Goal: Use online tool/utility: Utilize a website feature to perform a specific function

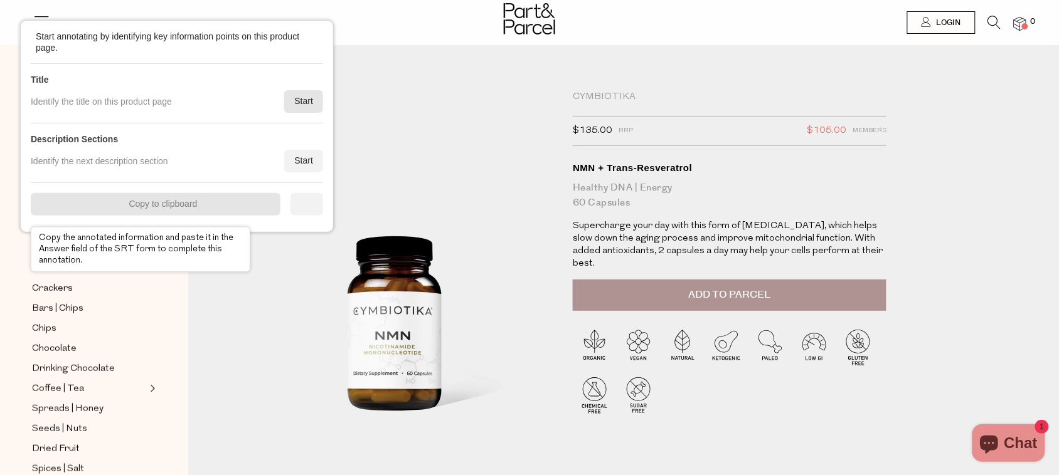
click at [292, 102] on div "Start" at bounding box center [303, 101] width 39 height 23
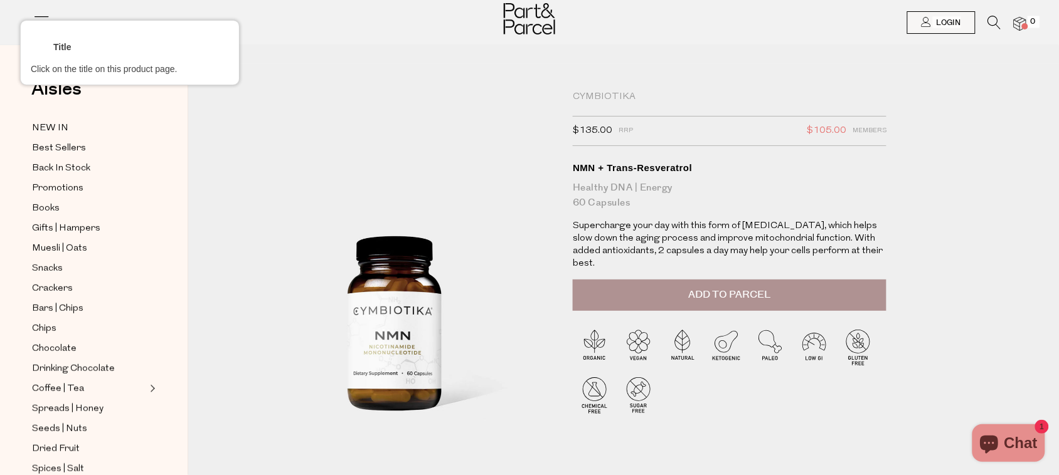
click at [673, 162] on div at bounding box center [730, 168] width 316 height 15
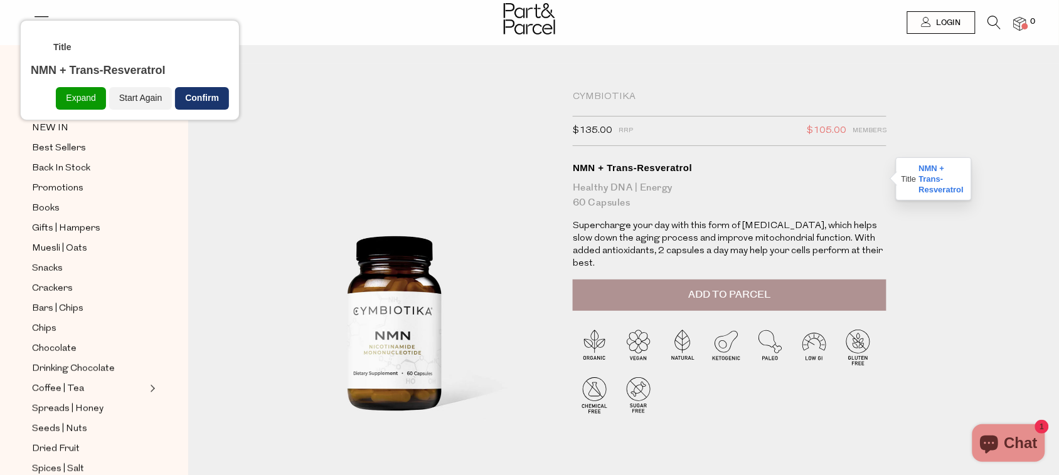
click at [198, 90] on div "Confirm" at bounding box center [202, 98] width 54 height 23
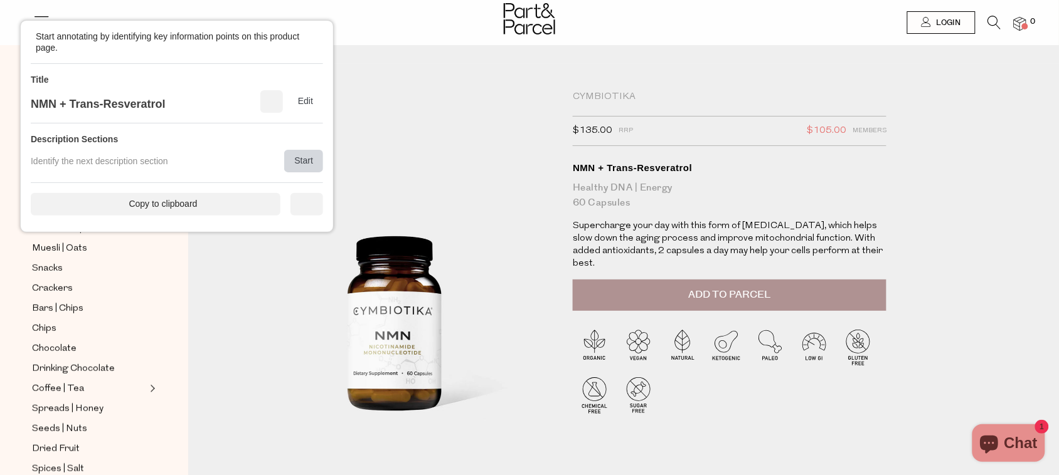
click at [301, 156] on div "Start" at bounding box center [303, 161] width 39 height 23
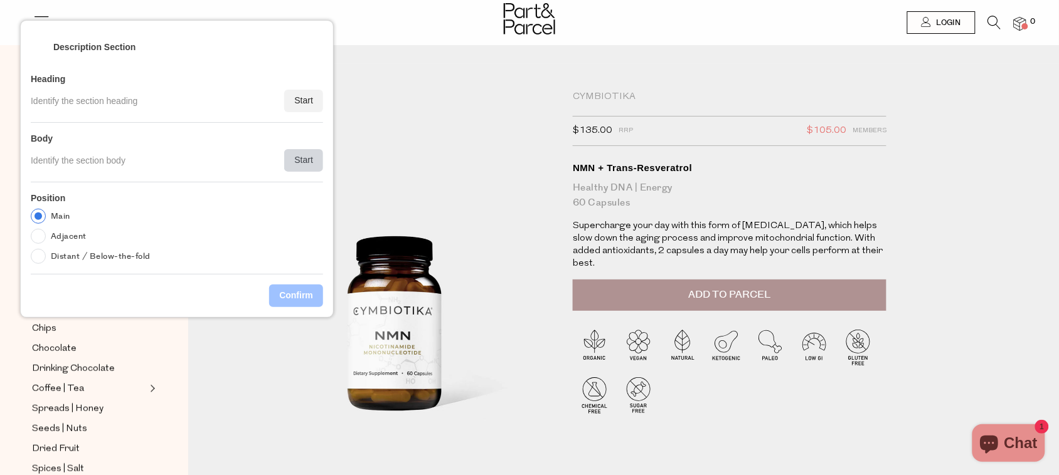
click at [301, 156] on div "Start" at bounding box center [303, 160] width 39 height 23
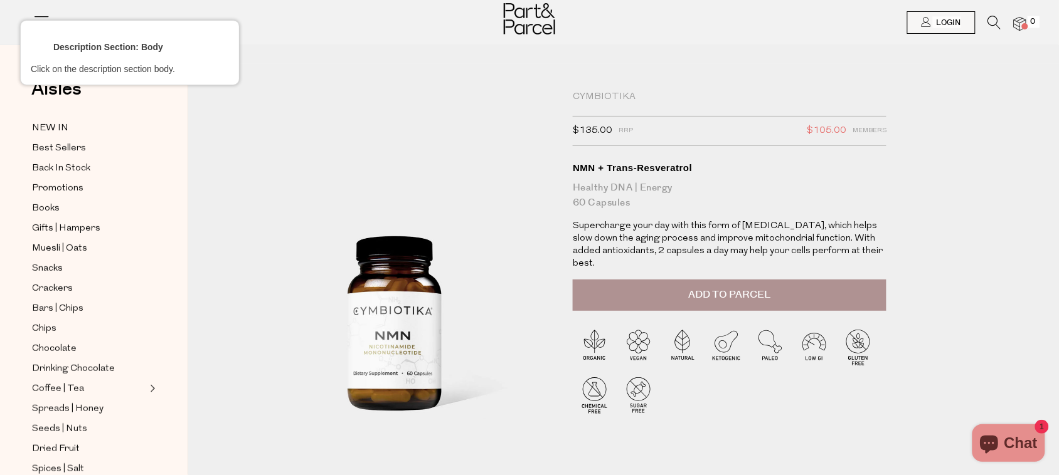
click at [634, 192] on div at bounding box center [730, 195] width 316 height 33
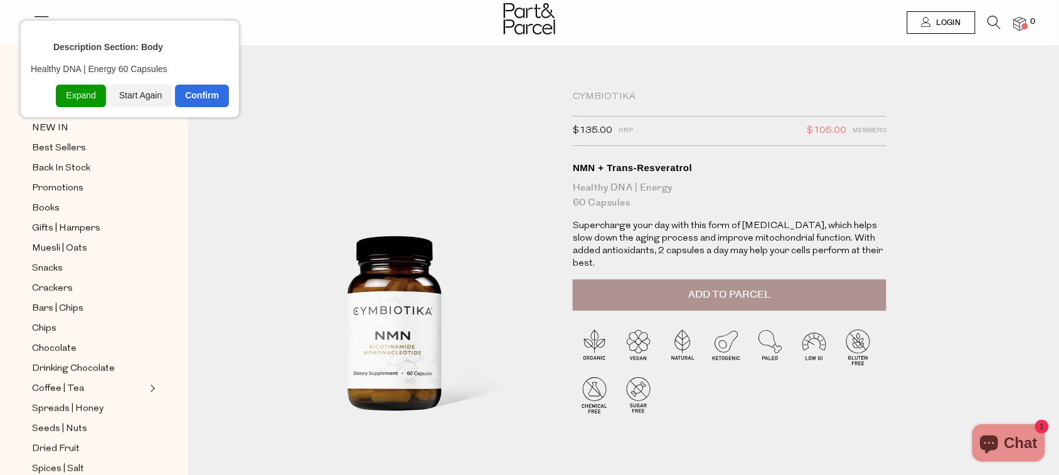
click at [74, 95] on div "Expand" at bounding box center [81, 96] width 50 height 23
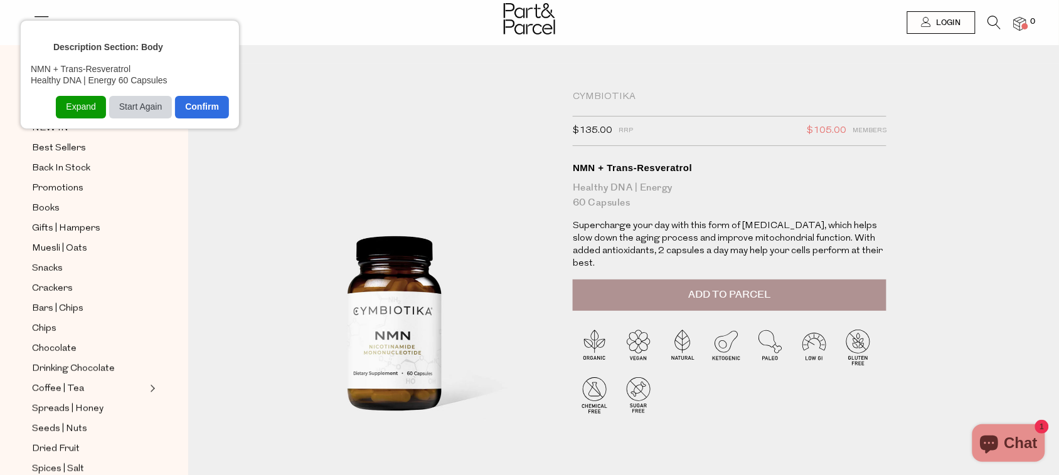
click at [135, 103] on div "Start Again" at bounding box center [140, 107] width 63 height 23
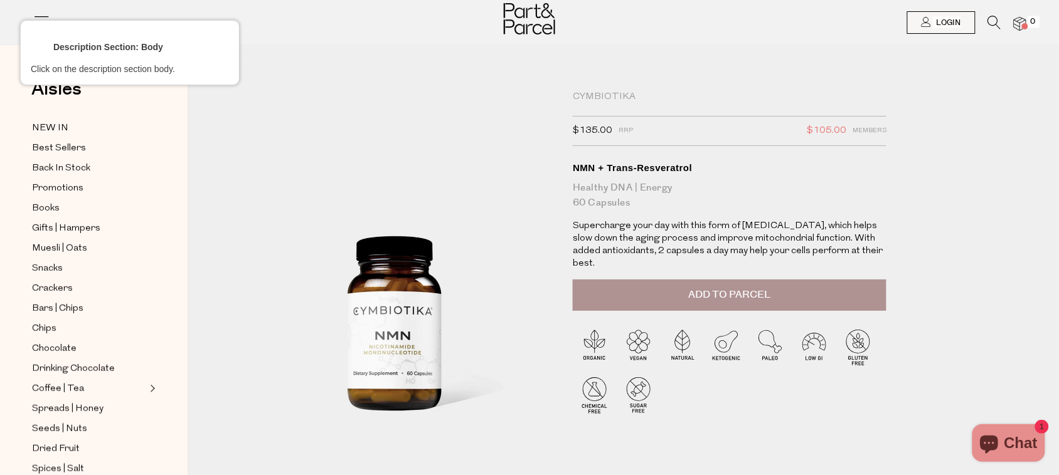
click at [619, 199] on div at bounding box center [730, 195] width 316 height 33
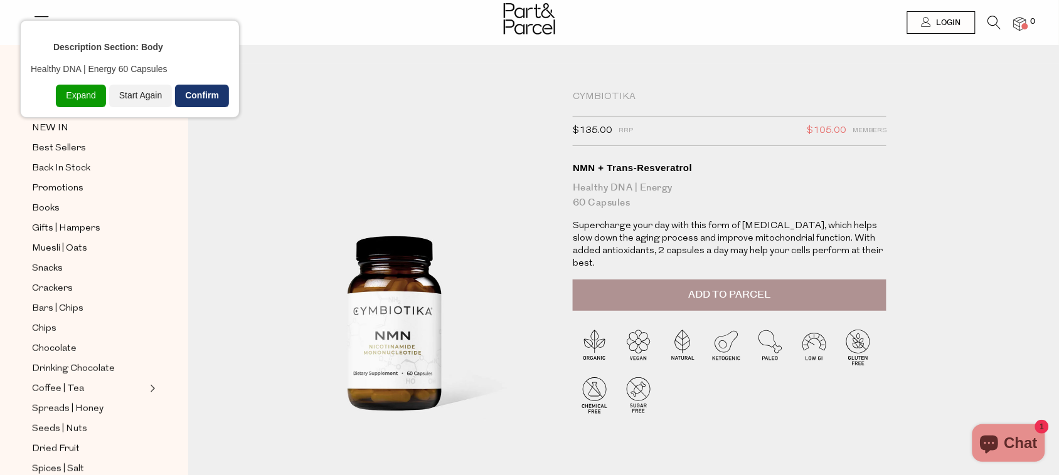
click at [194, 102] on div "Confirm" at bounding box center [202, 96] width 54 height 23
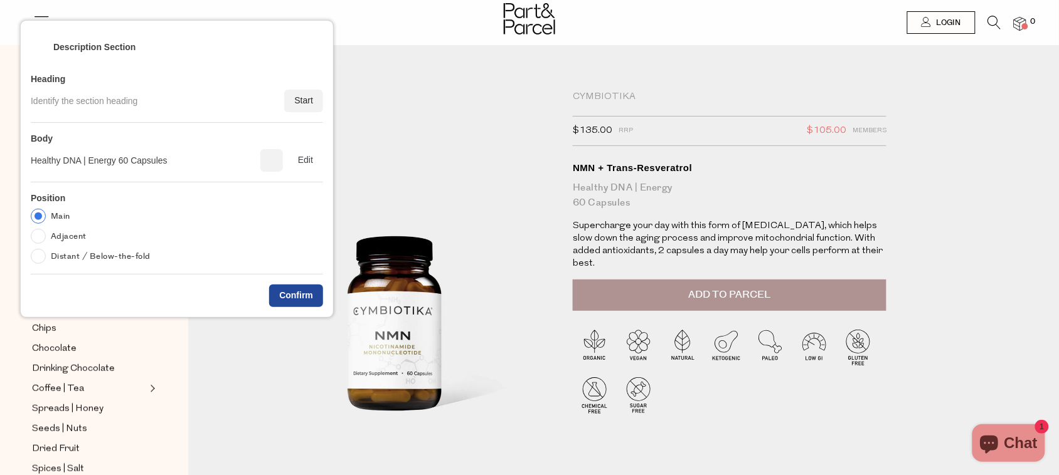
click at [292, 287] on div "Confirm" at bounding box center [296, 296] width 54 height 23
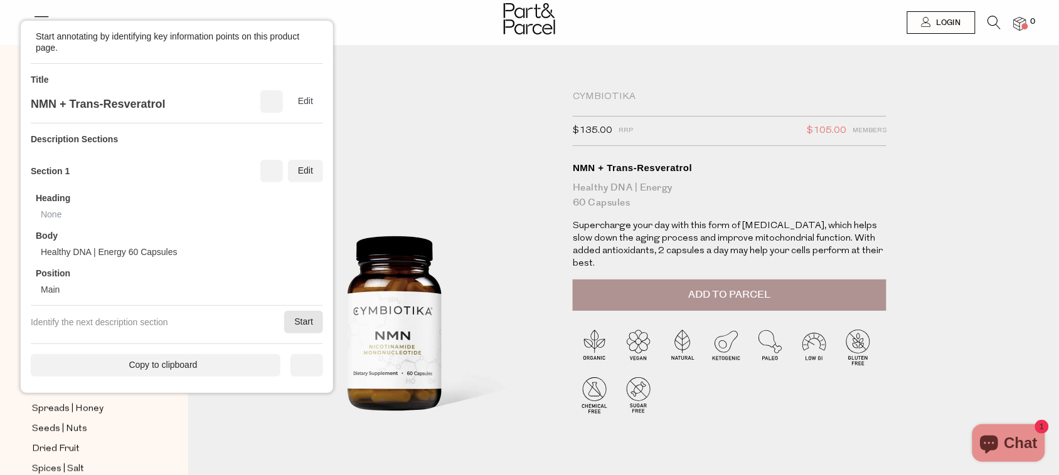
click at [293, 323] on div "Start" at bounding box center [303, 322] width 39 height 23
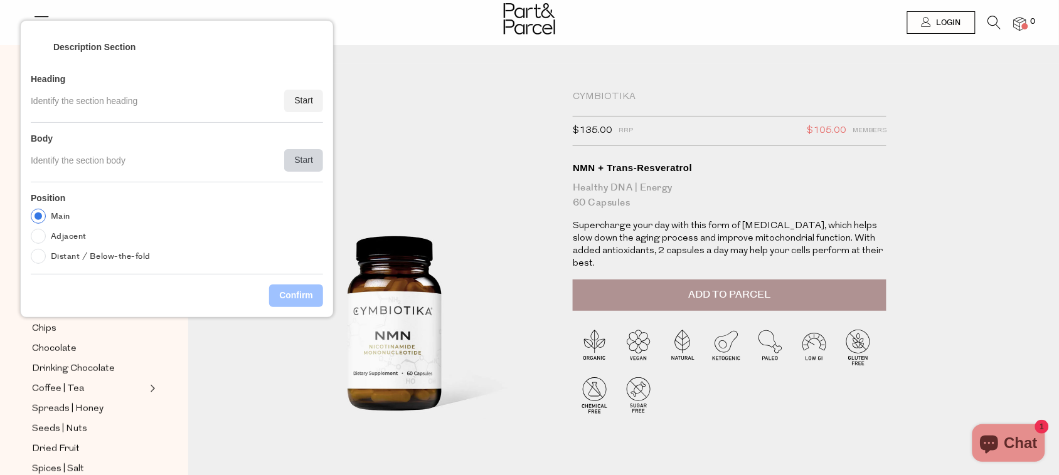
click at [306, 161] on div "Start" at bounding box center [303, 160] width 39 height 23
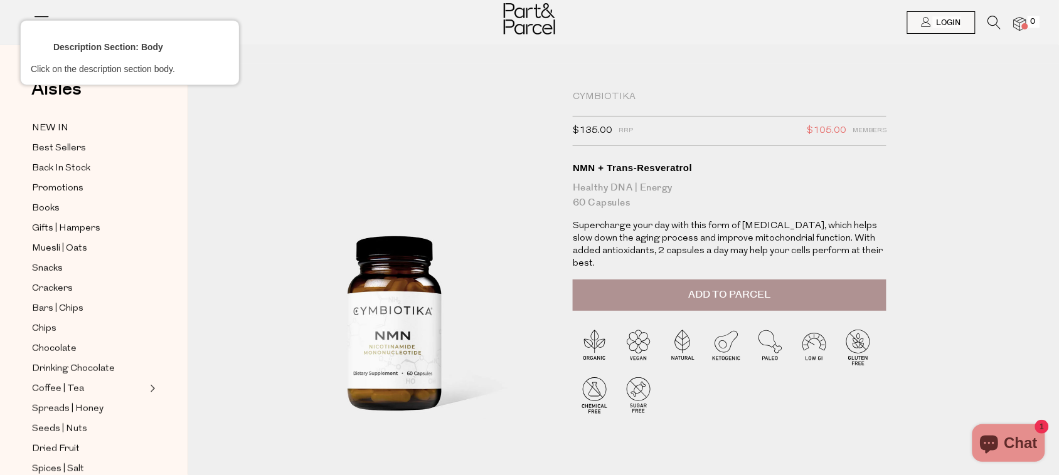
click at [684, 241] on div at bounding box center [730, 239] width 316 height 40
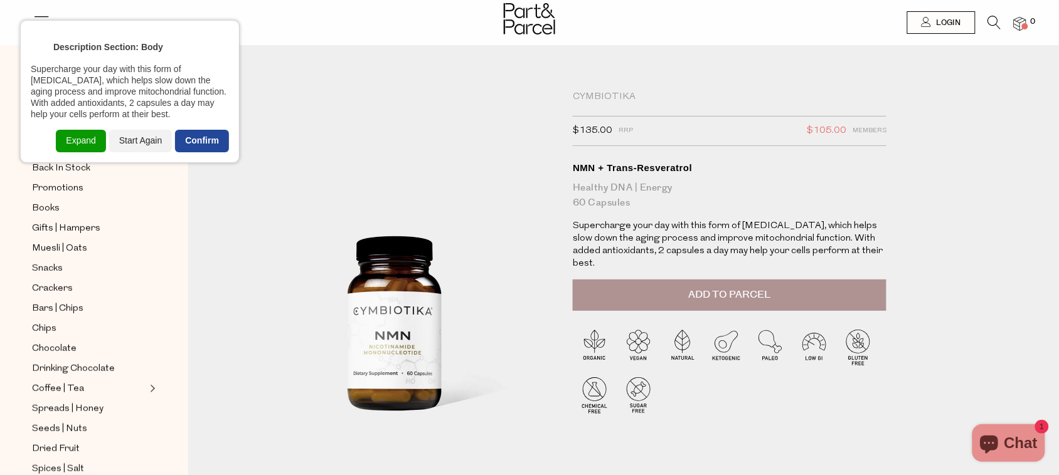
click at [212, 142] on div "Confirm" at bounding box center [202, 141] width 54 height 23
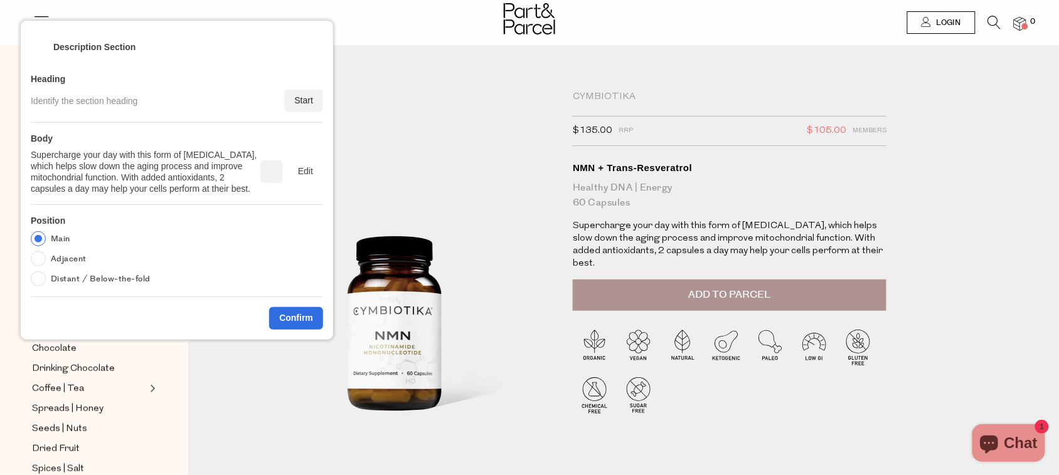
click at [68, 267] on label "Adjacent" at bounding box center [69, 259] width 36 height 15
click at [46, 267] on input "Adjacent" at bounding box center [38, 259] width 15 height 15
radio input "true"
click at [306, 323] on div "Confirm" at bounding box center [296, 318] width 54 height 23
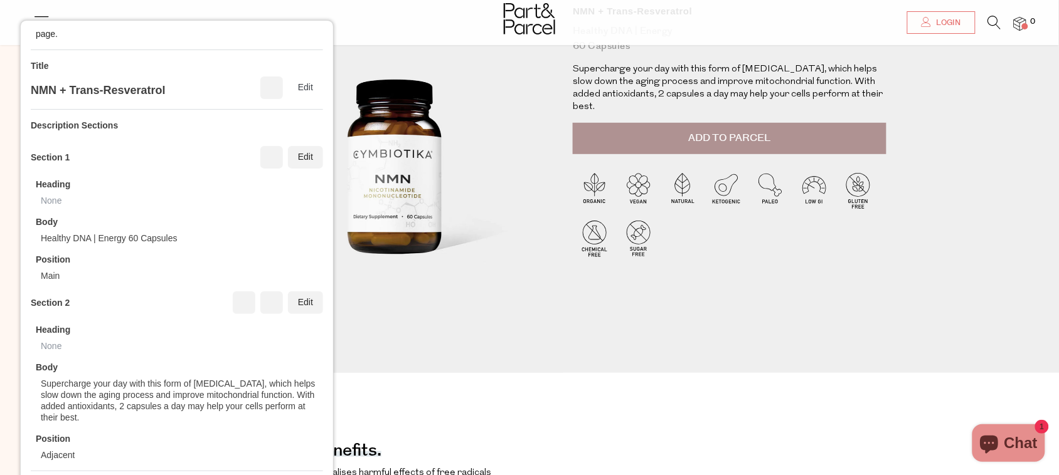
scroll to position [27, 0]
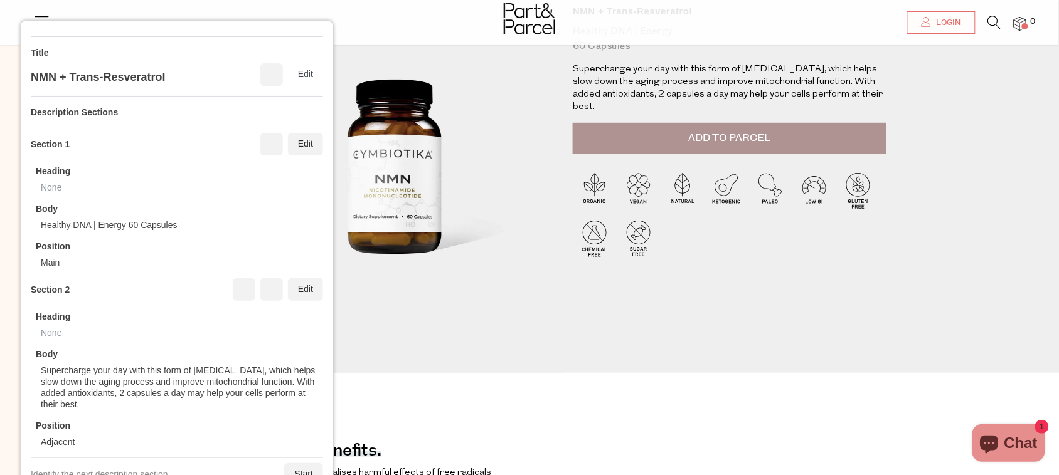
click at [297, 420] on div "Position Adjacent" at bounding box center [179, 434] width 287 height 28
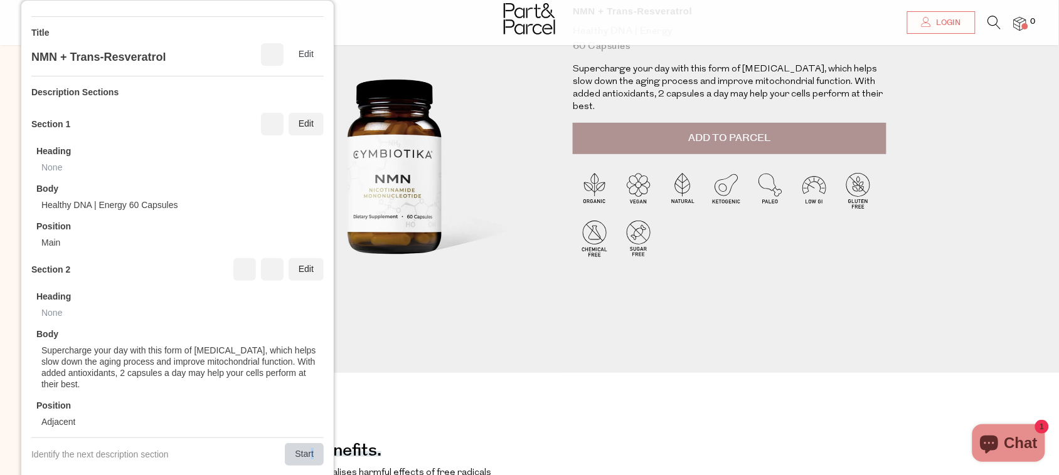
drag, startPoint x: 301, startPoint y: 452, endPoint x: 309, endPoint y: 358, distance: 93.8
click at [299, 452] on div "Start" at bounding box center [304, 454] width 39 height 23
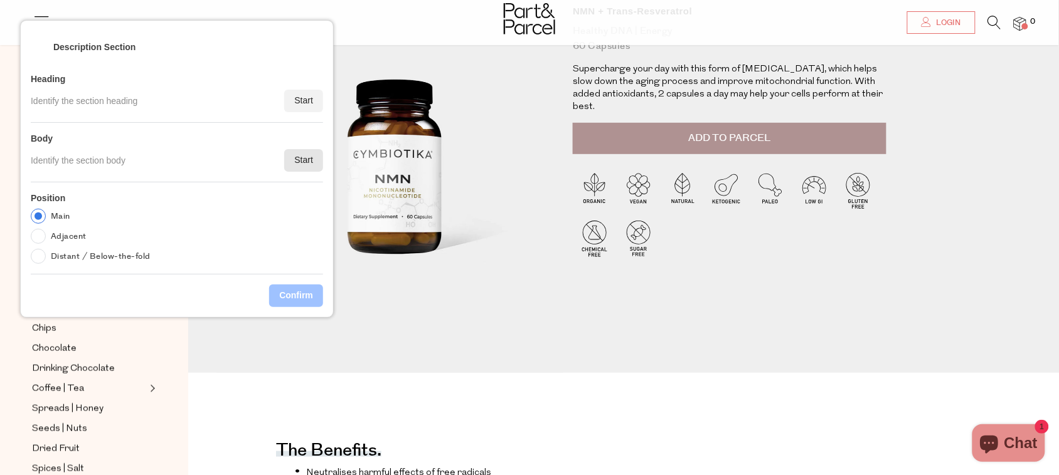
click at [304, 166] on div "Start" at bounding box center [303, 160] width 39 height 23
